Goal: Information Seeking & Learning: Learn about a topic

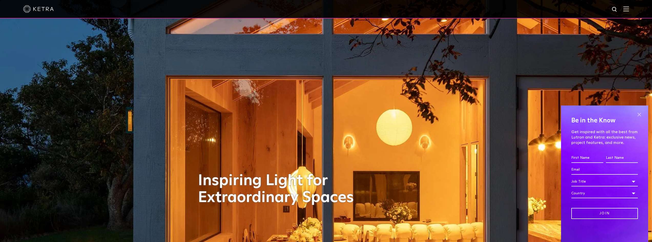
click at [639, 115] on span at bounding box center [639, 115] width 8 height 8
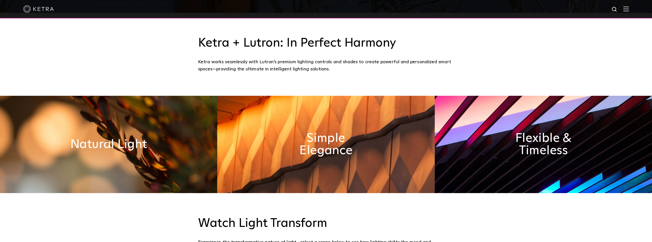
scroll to position [231, 0]
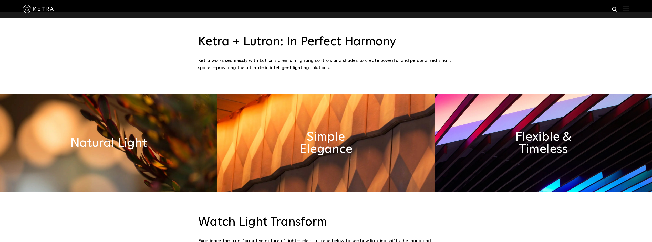
click at [485, 123] on img at bounding box center [543, 143] width 217 height 97
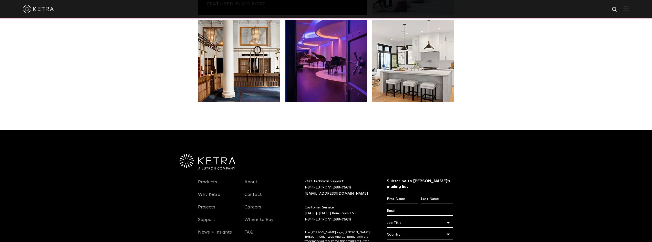
scroll to position [1025, 0]
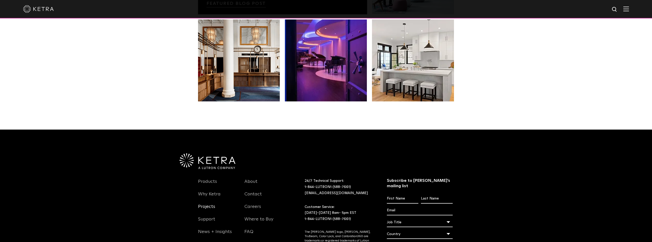
click at [209, 209] on link "Projects" at bounding box center [206, 210] width 17 height 12
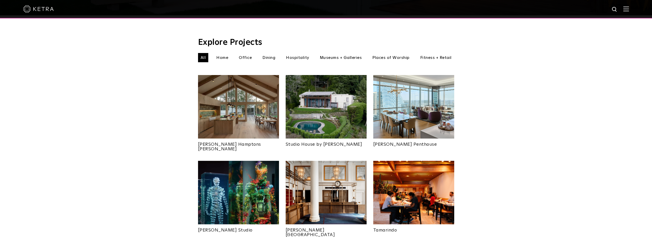
scroll to position [102, 0]
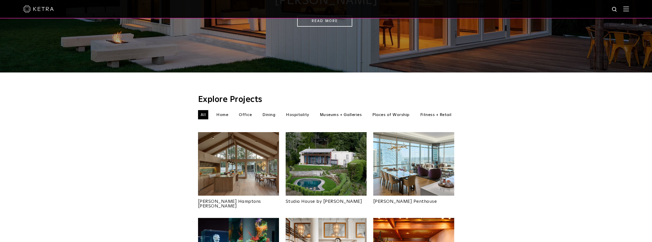
click at [237, 147] on img at bounding box center [238, 164] width 81 height 64
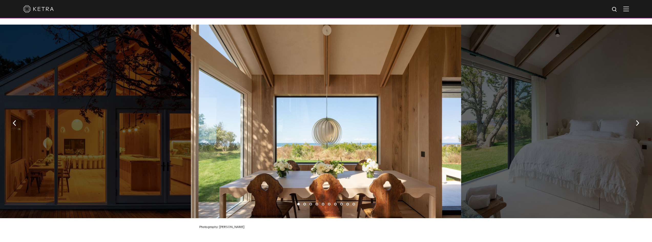
scroll to position [692, 0]
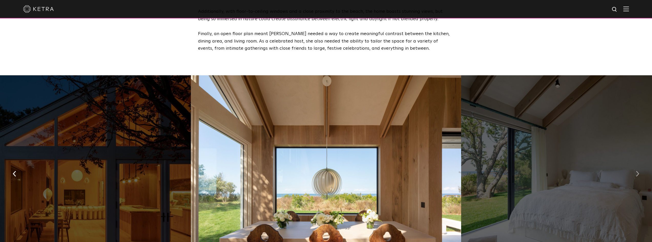
click at [636, 172] on img "button" at bounding box center [637, 174] width 3 height 6
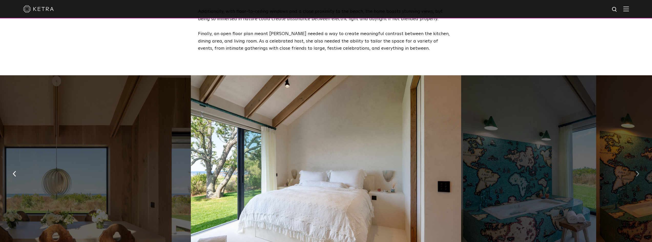
click at [636, 172] on img "button" at bounding box center [637, 174] width 3 height 6
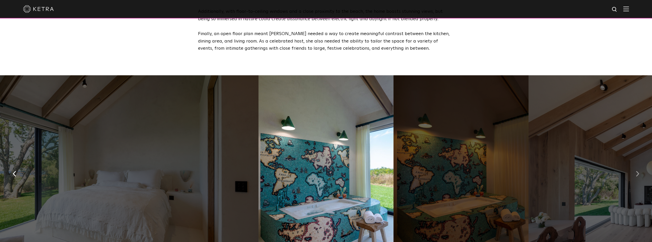
click at [636, 172] on img "button" at bounding box center [637, 174] width 3 height 6
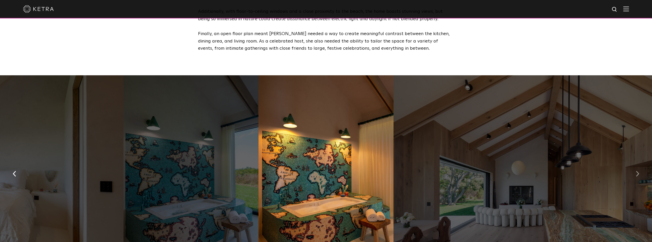
click at [636, 172] on img "button" at bounding box center [637, 174] width 3 height 6
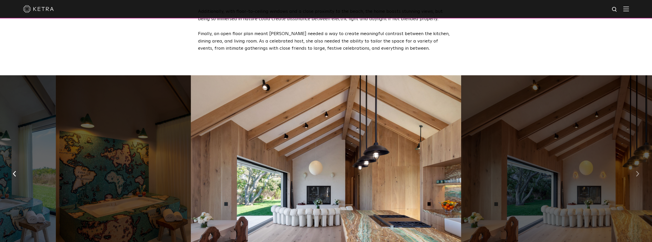
click at [636, 172] on img "button" at bounding box center [637, 174] width 3 height 6
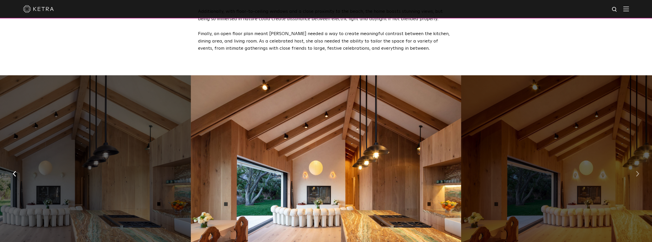
click at [636, 172] on img "button" at bounding box center [637, 174] width 3 height 6
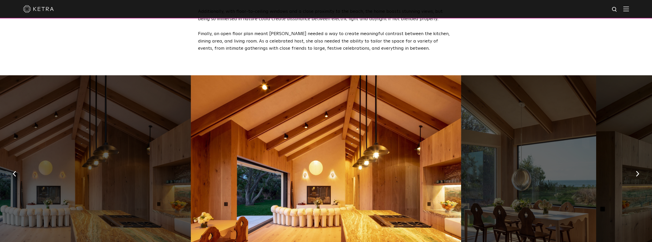
scroll to position [564, 0]
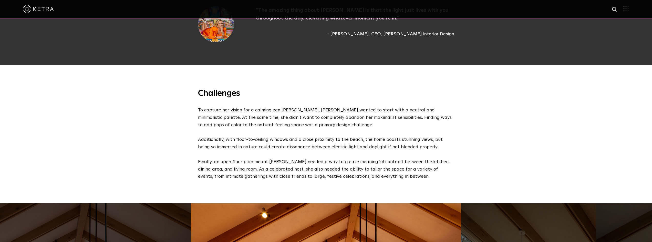
click at [545, 121] on div "Challenges To capture her vision for a calming zen oasis, Sasha wanted to start…" at bounding box center [326, 134] width 652 height 138
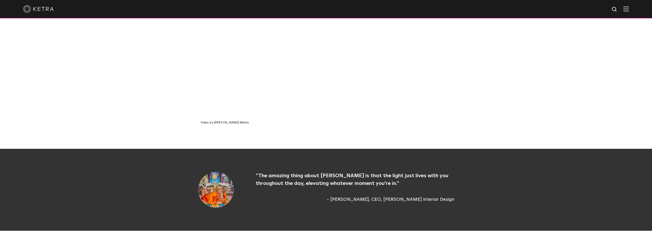
scroll to position [359, 0]
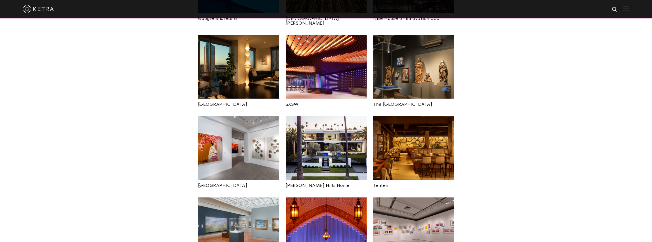
scroll to position [461, 0]
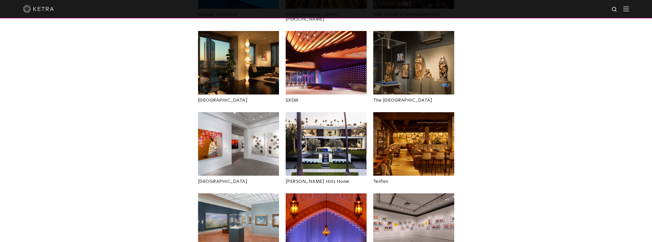
click at [331, 128] on img at bounding box center [326, 144] width 81 height 64
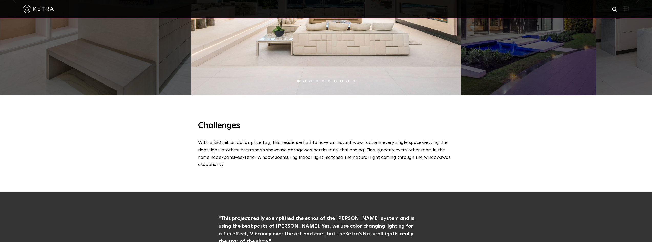
scroll to position [359, 0]
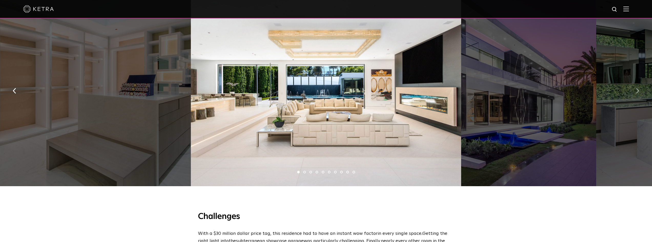
click at [638, 92] on img "button" at bounding box center [637, 91] width 3 height 6
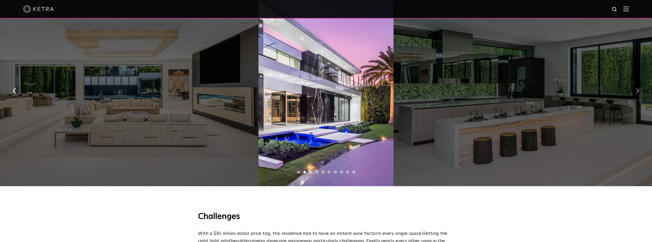
click at [638, 92] on img "button" at bounding box center [637, 91] width 3 height 6
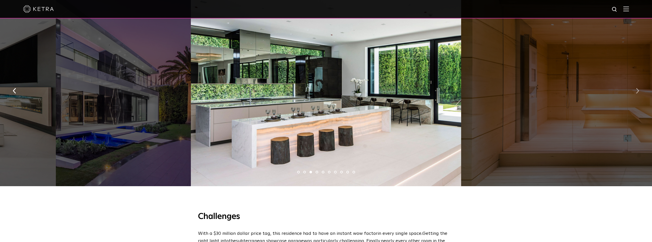
click at [638, 92] on img "button" at bounding box center [637, 91] width 3 height 6
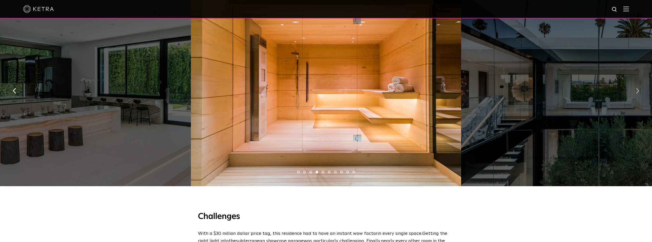
click at [638, 92] on img "button" at bounding box center [637, 91] width 3 height 6
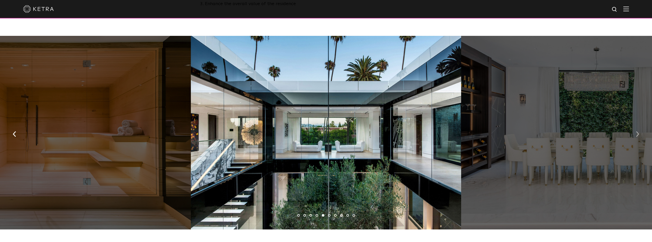
scroll to position [307, 0]
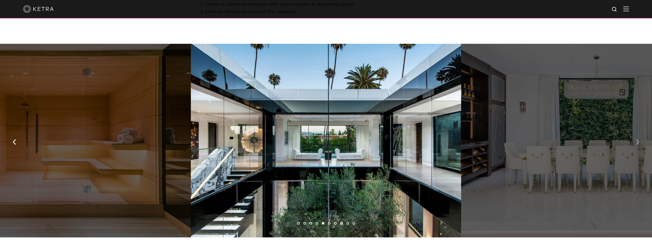
click at [636, 143] on img "button" at bounding box center [637, 142] width 3 height 6
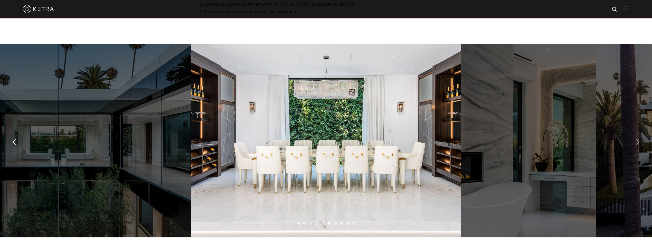
click at [636, 143] on img "button" at bounding box center [637, 142] width 3 height 6
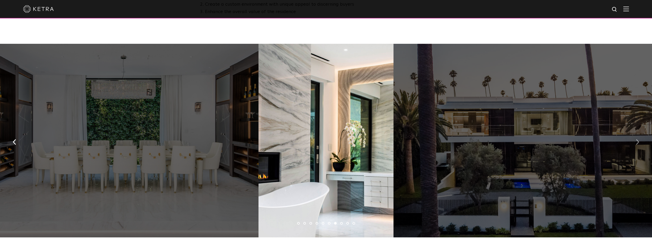
click at [636, 143] on img "button" at bounding box center [637, 142] width 3 height 6
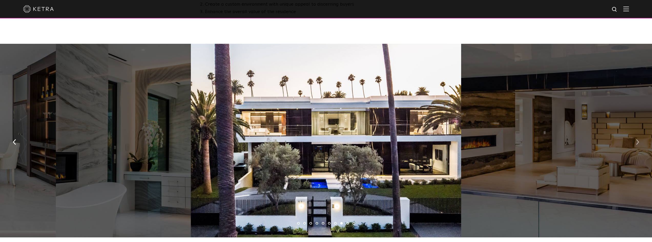
click at [636, 143] on img "button" at bounding box center [637, 142] width 3 height 6
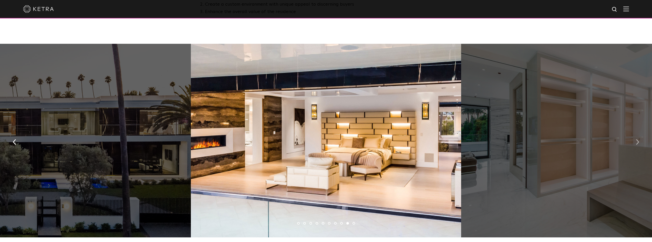
click at [636, 143] on img "button" at bounding box center [637, 142] width 3 height 6
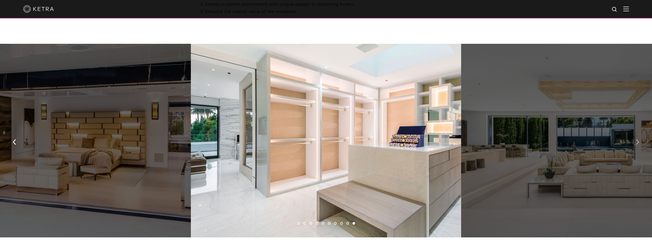
click at [636, 143] on img "button" at bounding box center [637, 142] width 3 height 6
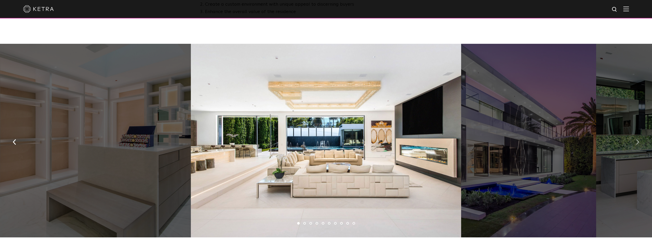
click at [636, 143] on img "button" at bounding box center [637, 142] width 3 height 6
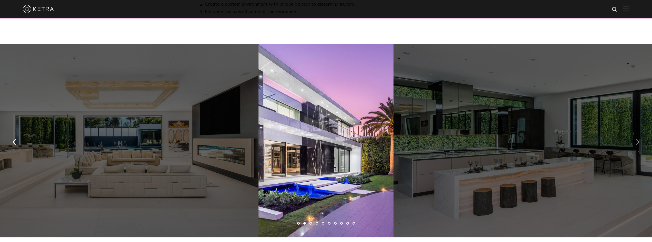
click at [636, 143] on img "button" at bounding box center [637, 142] width 3 height 6
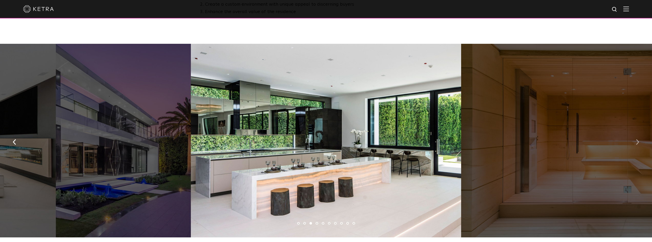
click at [636, 143] on img "button" at bounding box center [637, 142] width 3 height 6
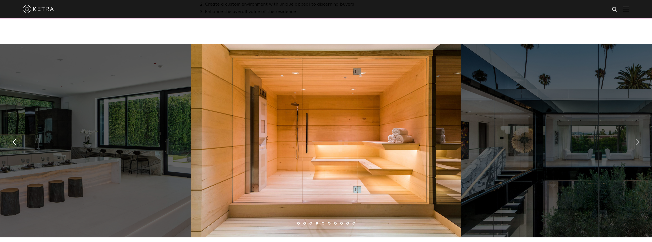
click at [636, 143] on img "button" at bounding box center [637, 142] width 3 height 6
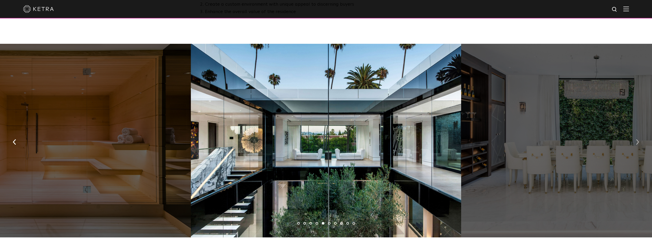
click at [636, 143] on img "button" at bounding box center [637, 142] width 3 height 6
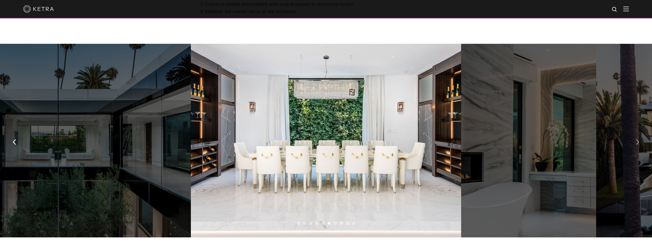
click at [636, 143] on img "button" at bounding box center [637, 142] width 3 height 6
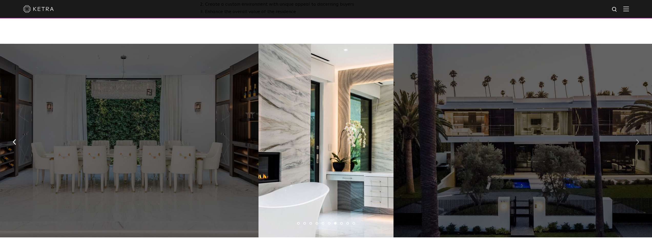
click at [636, 143] on img "button" at bounding box center [637, 142] width 3 height 6
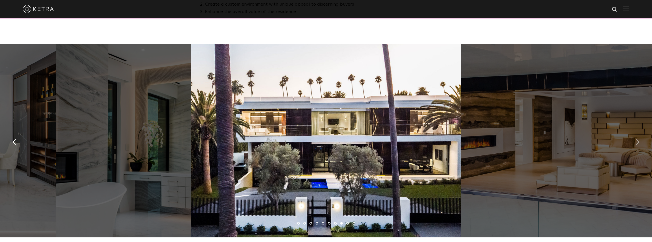
click at [636, 143] on img "button" at bounding box center [637, 142] width 3 height 6
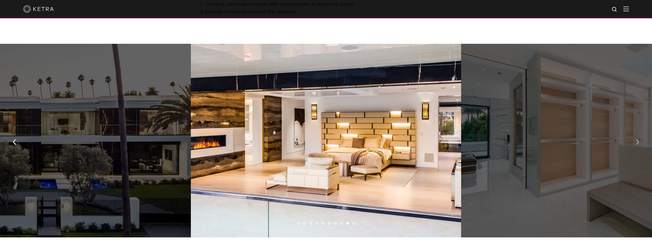
click at [636, 143] on img "button" at bounding box center [637, 142] width 3 height 6
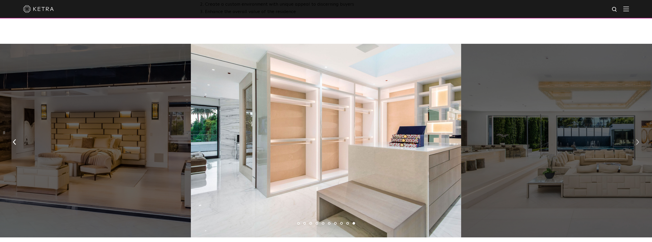
click at [636, 143] on img "button" at bounding box center [637, 142] width 3 height 6
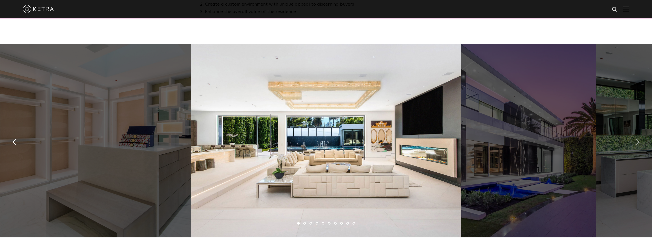
click at [636, 143] on img "button" at bounding box center [637, 142] width 3 height 6
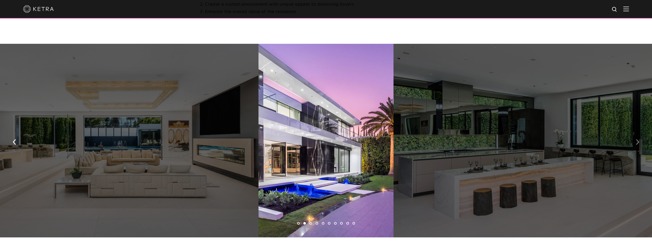
click at [636, 143] on img "button" at bounding box center [637, 142] width 3 height 6
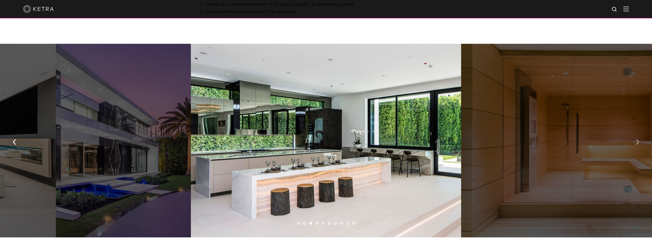
click at [636, 143] on img "button" at bounding box center [637, 142] width 3 height 6
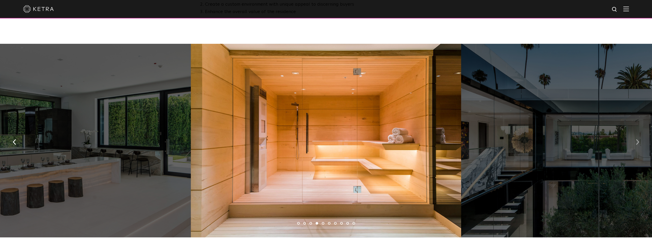
click at [636, 143] on img "button" at bounding box center [637, 142] width 3 height 6
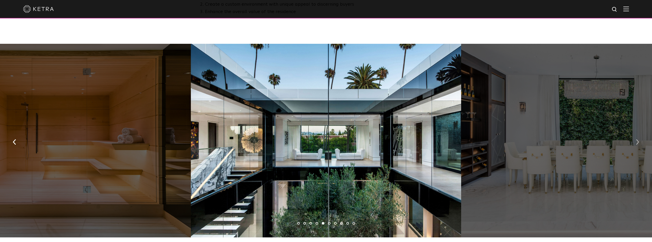
click at [636, 143] on img "button" at bounding box center [637, 142] width 3 height 6
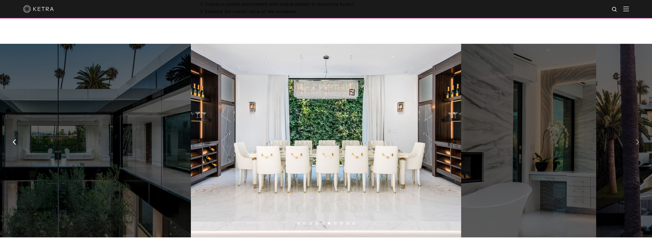
click at [636, 143] on img "button" at bounding box center [637, 142] width 3 height 6
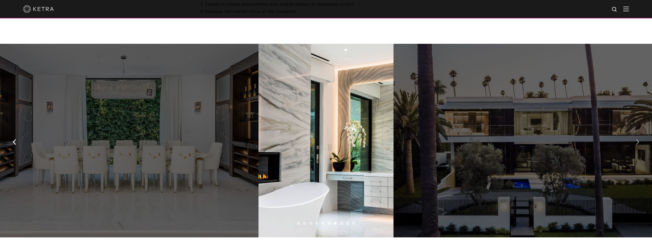
click at [637, 143] on img "button" at bounding box center [637, 142] width 3 height 6
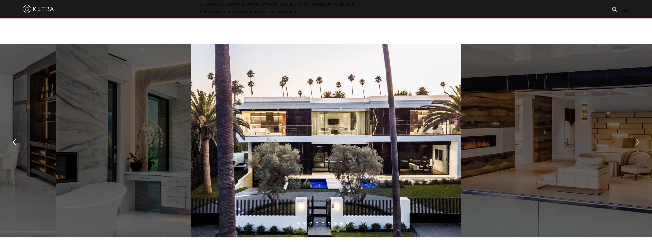
click at [637, 143] on img "button" at bounding box center [637, 142] width 3 height 6
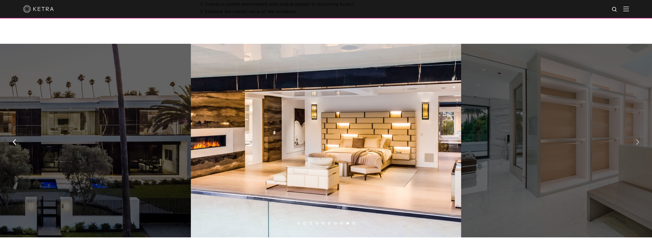
click at [637, 143] on img "button" at bounding box center [637, 142] width 3 height 6
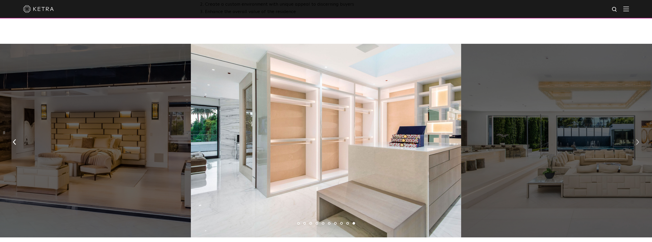
click at [637, 143] on img "button" at bounding box center [637, 142] width 3 height 6
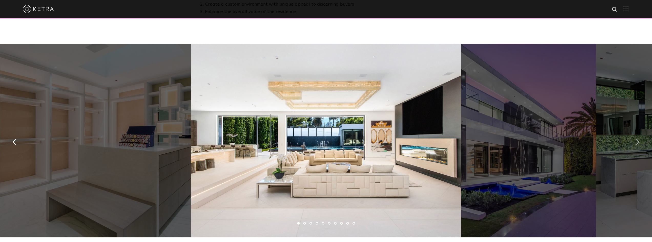
click at [637, 143] on img "button" at bounding box center [637, 142] width 3 height 6
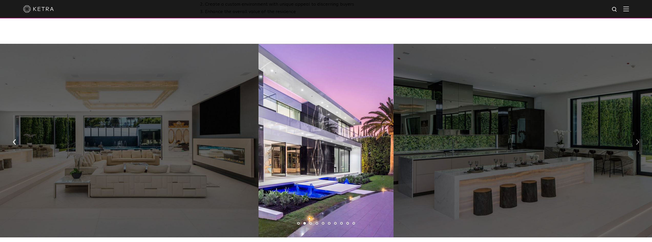
click at [637, 143] on img "button" at bounding box center [637, 142] width 3 height 6
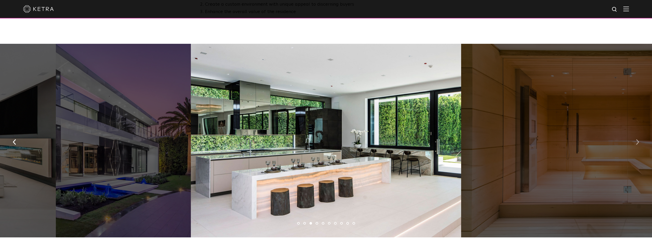
click at [637, 143] on img "button" at bounding box center [637, 142] width 3 height 6
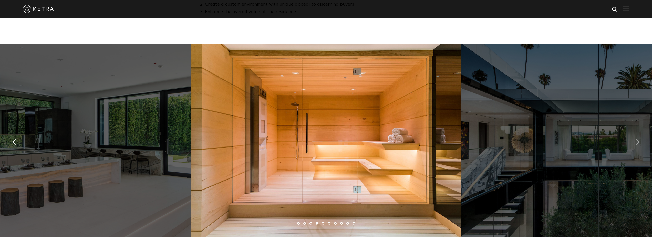
click at [637, 143] on img "button" at bounding box center [637, 142] width 3 height 6
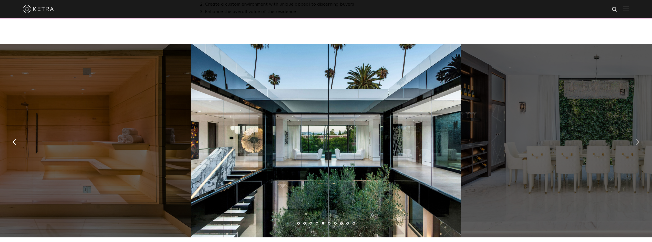
click at [637, 143] on img "button" at bounding box center [637, 142] width 3 height 6
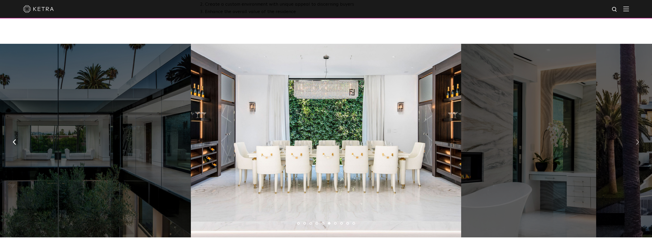
click at [637, 143] on img "button" at bounding box center [637, 142] width 3 height 6
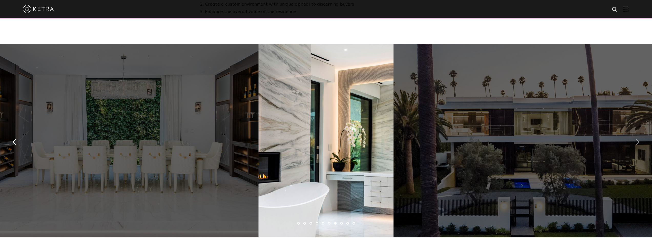
click at [637, 143] on img "button" at bounding box center [637, 142] width 3 height 6
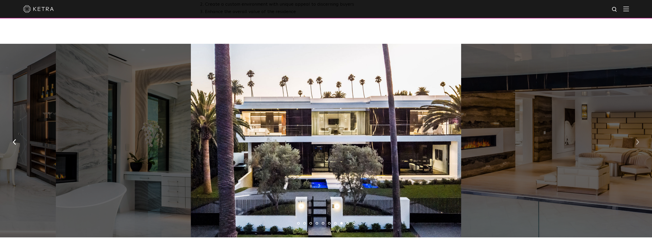
click at [637, 143] on img "button" at bounding box center [637, 142] width 3 height 6
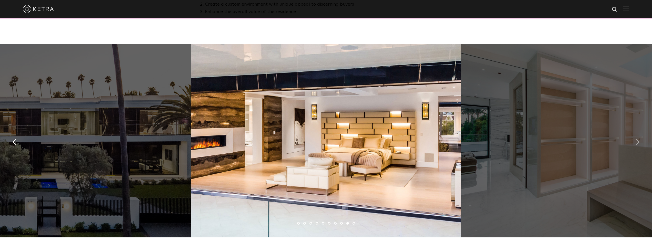
click at [637, 143] on img "button" at bounding box center [637, 142] width 3 height 6
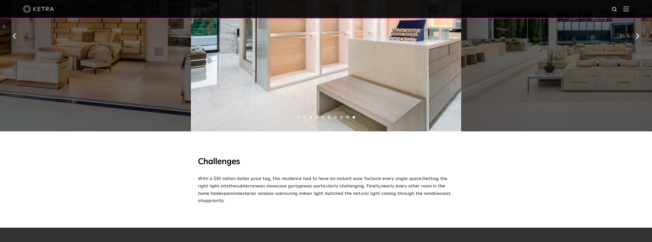
scroll to position [333, 0]
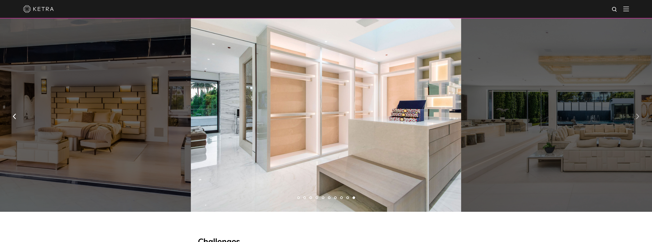
click at [638, 117] on img "button" at bounding box center [637, 117] width 3 height 6
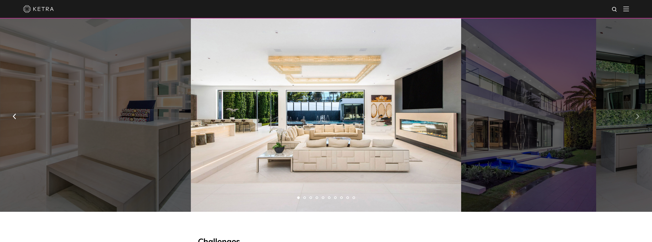
click at [638, 117] on img "button" at bounding box center [637, 117] width 3 height 6
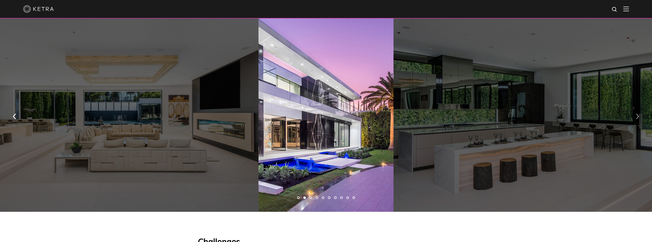
click at [638, 117] on img "button" at bounding box center [637, 117] width 3 height 6
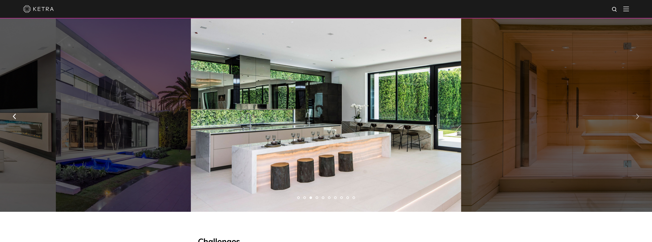
click at [638, 117] on img "button" at bounding box center [637, 117] width 3 height 6
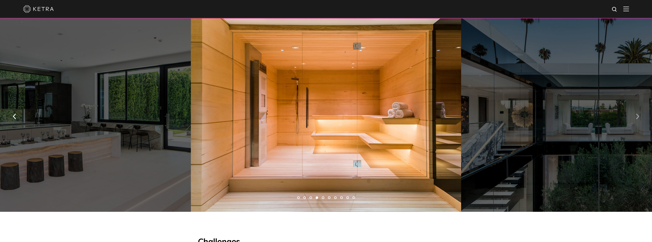
click at [638, 117] on img "button" at bounding box center [637, 117] width 3 height 6
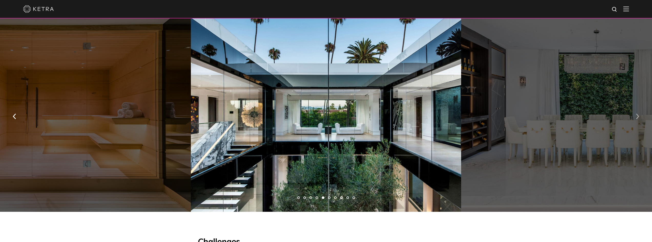
click at [638, 117] on img "button" at bounding box center [637, 117] width 3 height 6
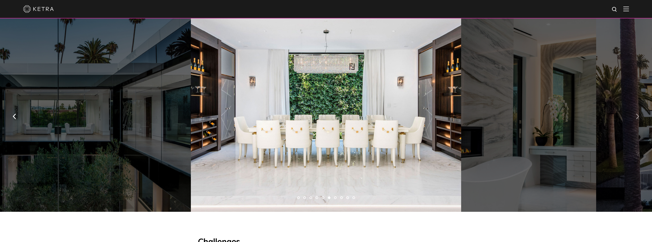
click at [638, 117] on img "button" at bounding box center [637, 117] width 3 height 6
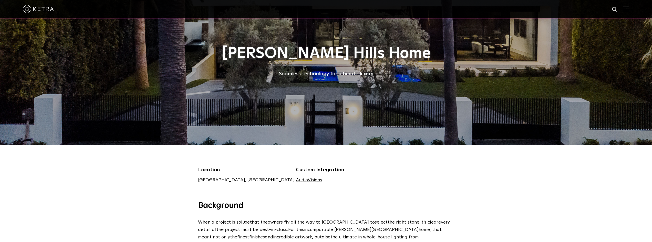
scroll to position [0, 0]
